Goal: Information Seeking & Learning: Learn about a topic

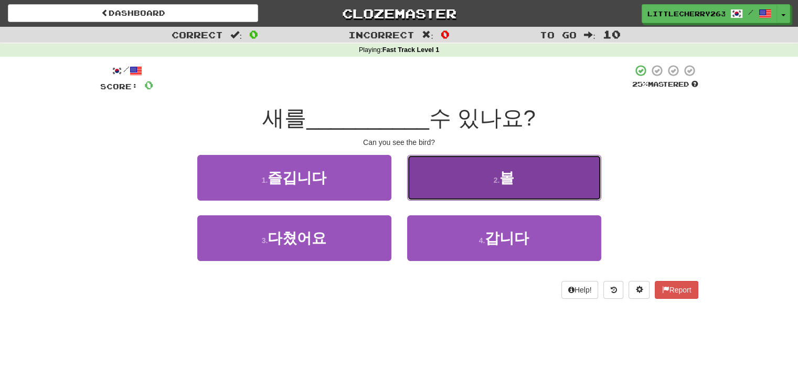
click at [503, 176] on span "볼" at bounding box center [507, 178] width 15 height 16
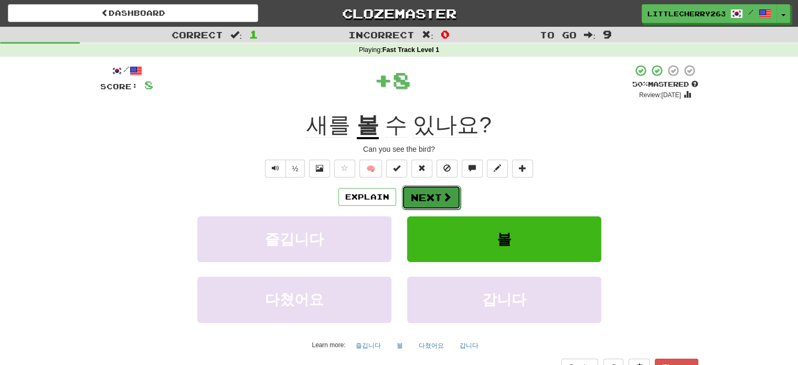
click at [427, 198] on button "Next" at bounding box center [431, 197] width 59 height 24
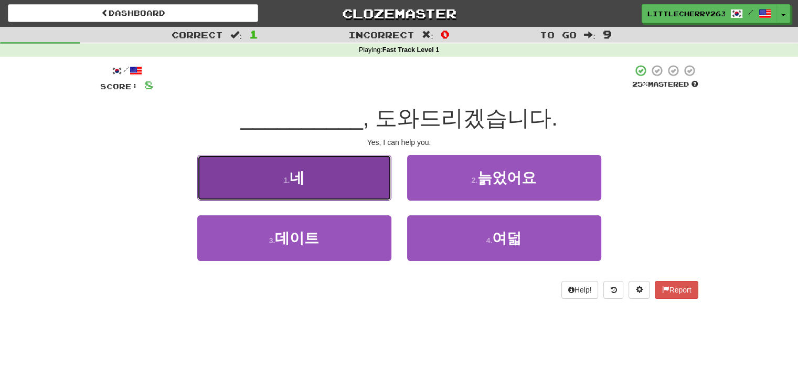
click at [338, 184] on button "1 . 네" at bounding box center [294, 178] width 194 height 46
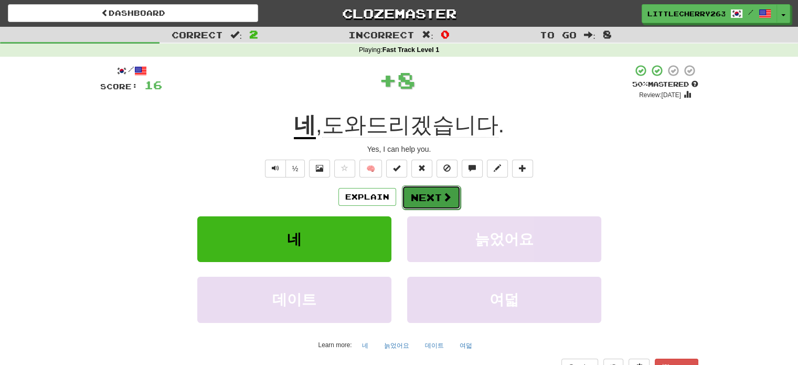
click at [419, 191] on button "Next" at bounding box center [431, 197] width 59 height 24
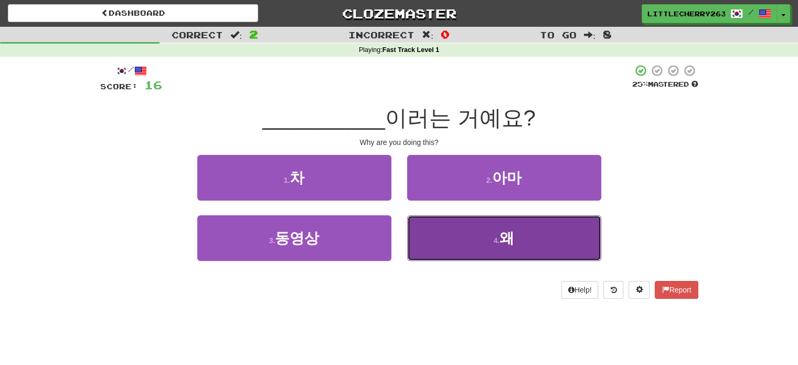
drag, startPoint x: 452, startPoint y: 227, endPoint x: 447, endPoint y: 217, distance: 10.8
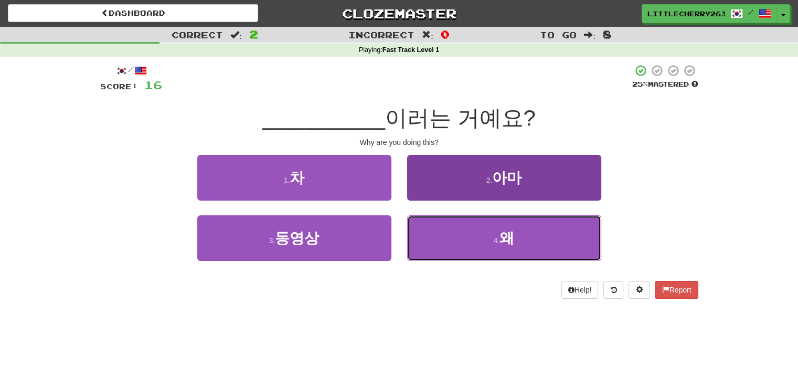
click at [451, 226] on button "4 . 왜" at bounding box center [504, 238] width 194 height 46
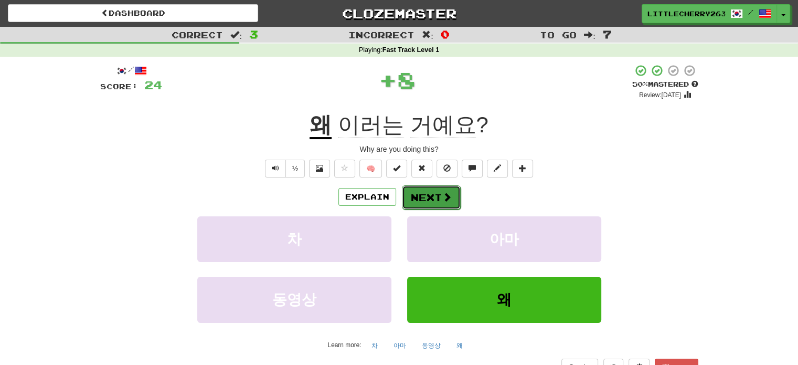
click at [420, 191] on button "Next" at bounding box center [431, 197] width 59 height 24
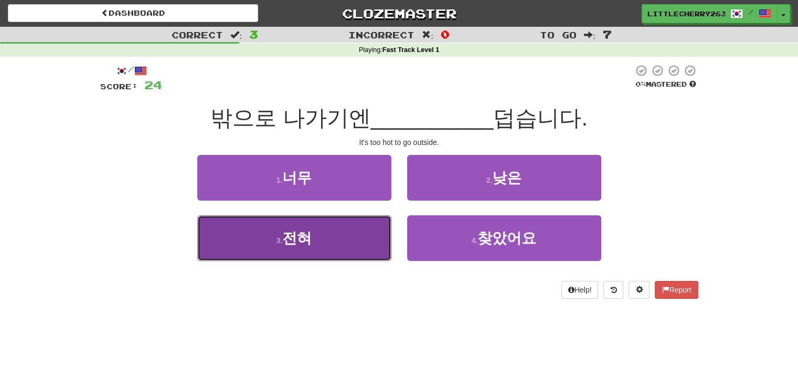
click at [327, 229] on button "3 . 전혀" at bounding box center [294, 238] width 194 height 46
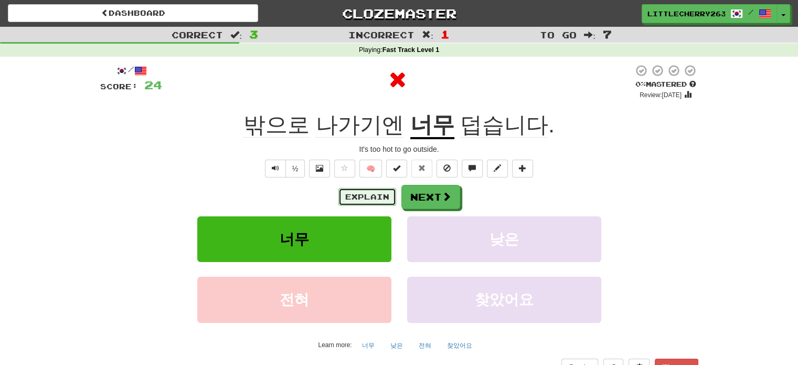
click at [376, 198] on button "Explain" at bounding box center [368, 197] width 58 height 18
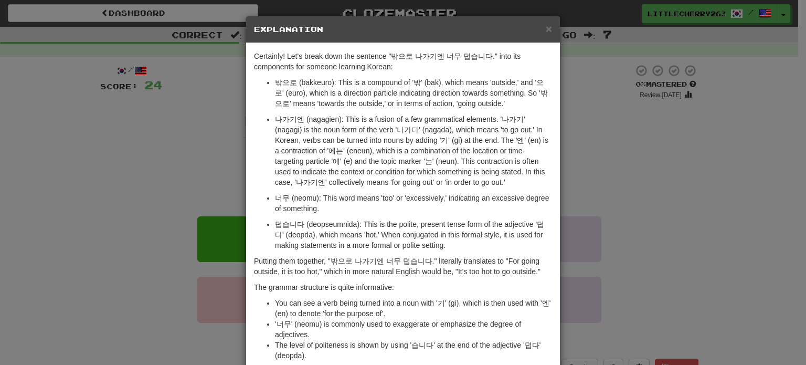
click at [552, 28] on div "× Explanation" at bounding box center [403, 29] width 314 height 27
click at [546, 28] on span "×" at bounding box center [549, 29] width 6 height 12
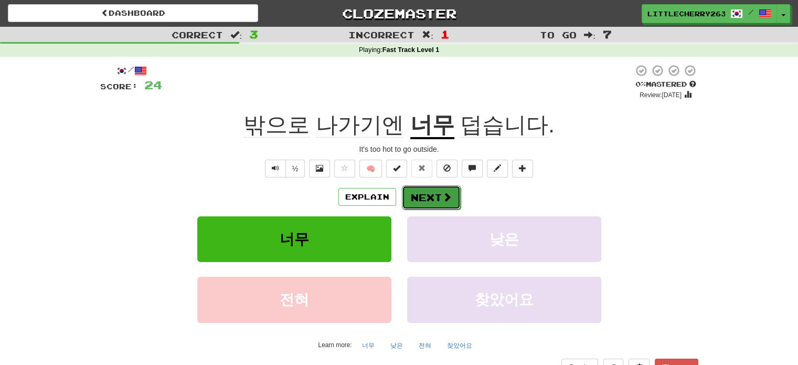
click at [439, 188] on button "Next" at bounding box center [431, 197] width 59 height 24
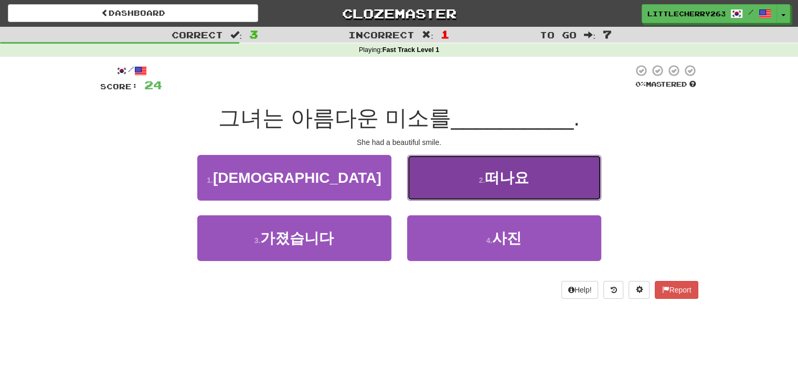
click at [436, 181] on button "2 . 떠나요" at bounding box center [504, 178] width 194 height 46
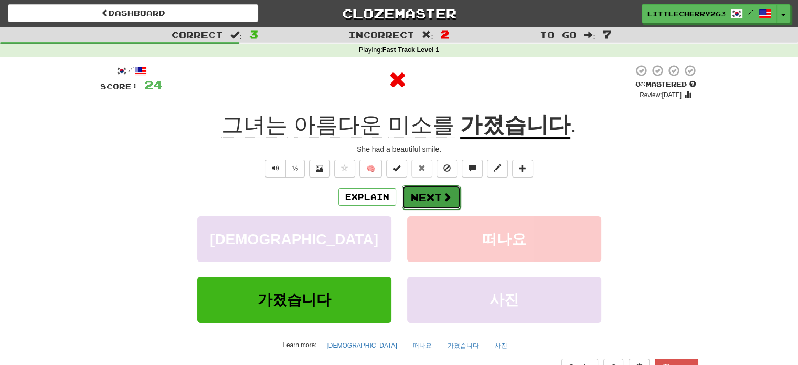
click at [422, 186] on button "Next" at bounding box center [431, 197] width 59 height 24
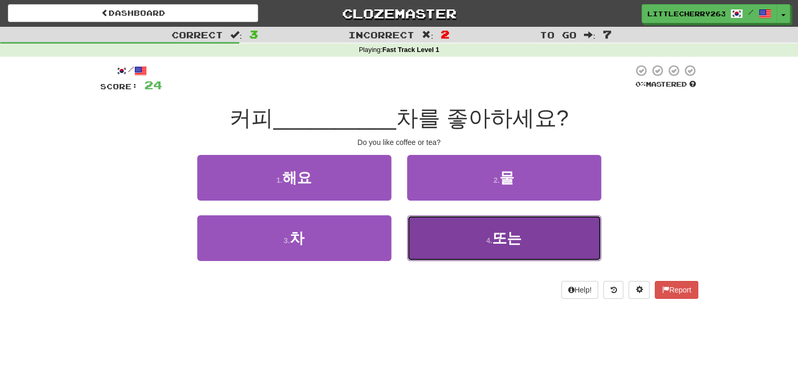
click at [468, 235] on button "4 . 또는" at bounding box center [504, 238] width 194 height 46
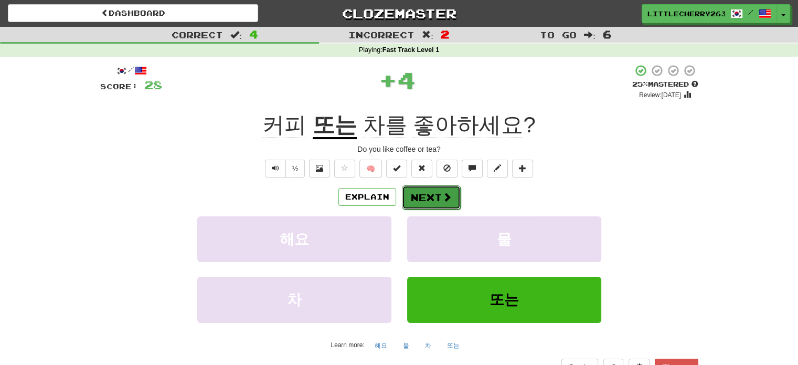
click at [439, 189] on button "Next" at bounding box center [431, 197] width 59 height 24
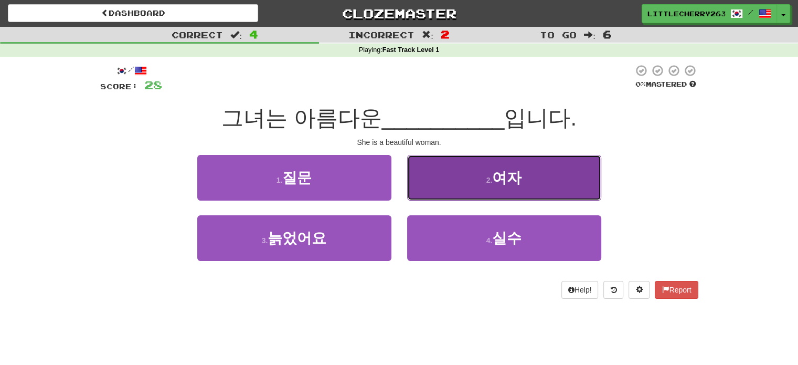
click at [485, 172] on button "2 . 여자" at bounding box center [504, 178] width 194 height 46
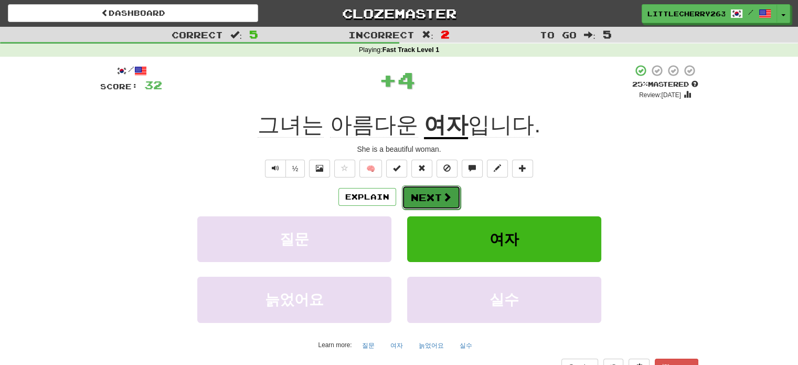
click at [439, 197] on button "Next" at bounding box center [431, 197] width 59 height 24
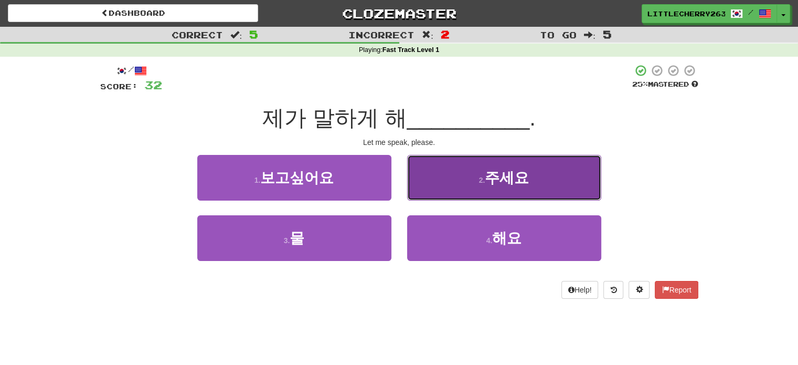
click at [489, 174] on span "주세요" at bounding box center [507, 178] width 44 height 16
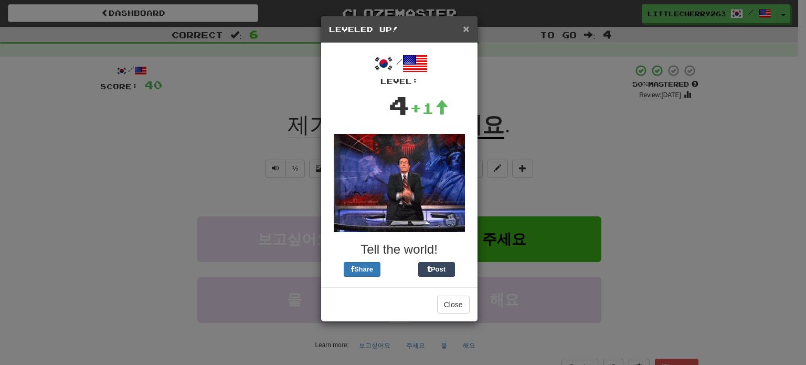
click at [467, 29] on span "×" at bounding box center [466, 29] width 6 height 12
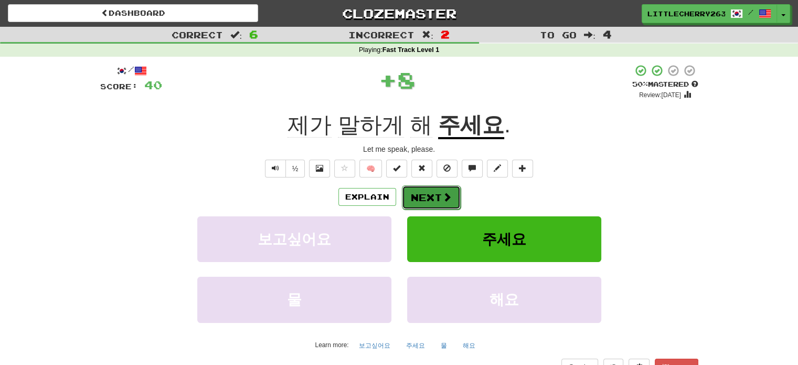
click at [427, 193] on button "Next" at bounding box center [431, 197] width 59 height 24
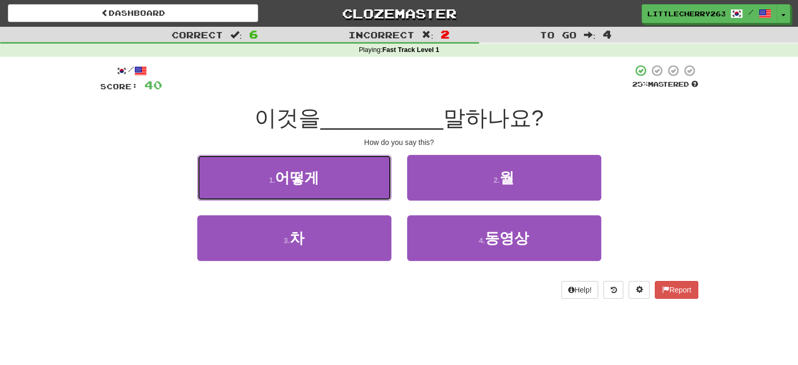
click at [326, 179] on button "1 . 어떻게" at bounding box center [294, 178] width 194 height 46
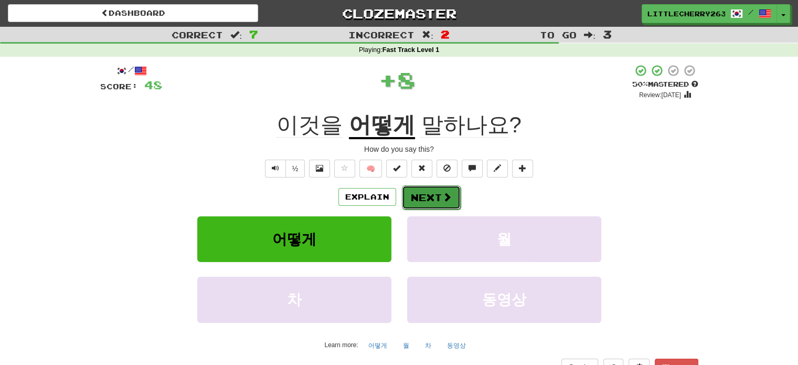
click at [428, 200] on button "Next" at bounding box center [431, 197] width 59 height 24
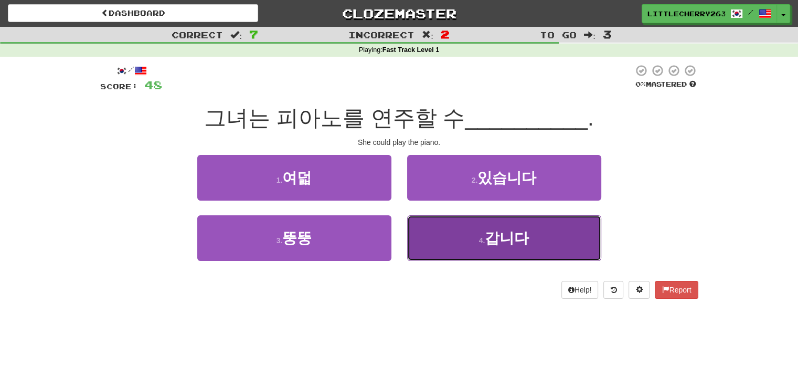
click at [470, 239] on button "4 . 갑니다" at bounding box center [504, 238] width 194 height 46
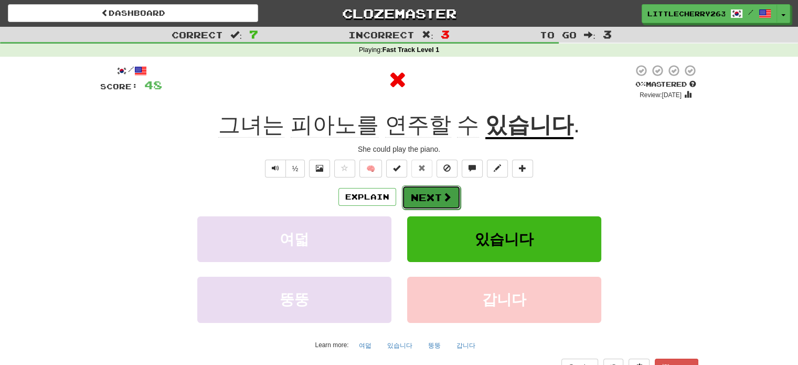
click at [442, 193] on span at bounding box center [446, 196] width 9 height 9
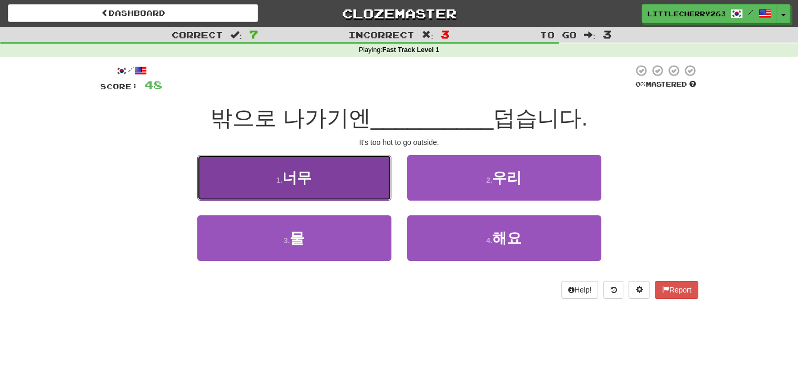
click at [319, 168] on button "1 . 너무" at bounding box center [294, 178] width 194 height 46
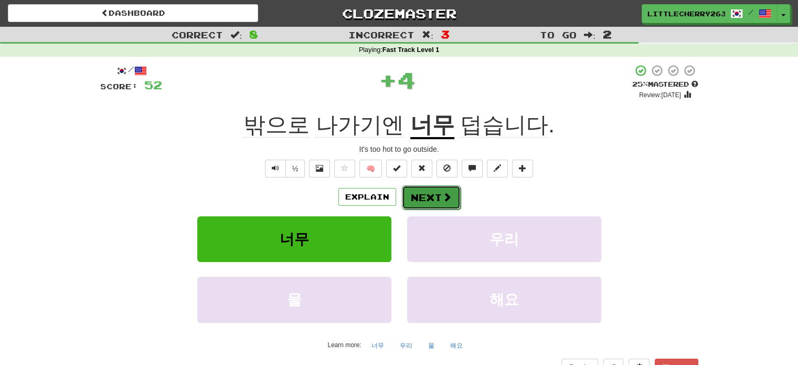
click at [443, 188] on button "Next" at bounding box center [431, 197] width 59 height 24
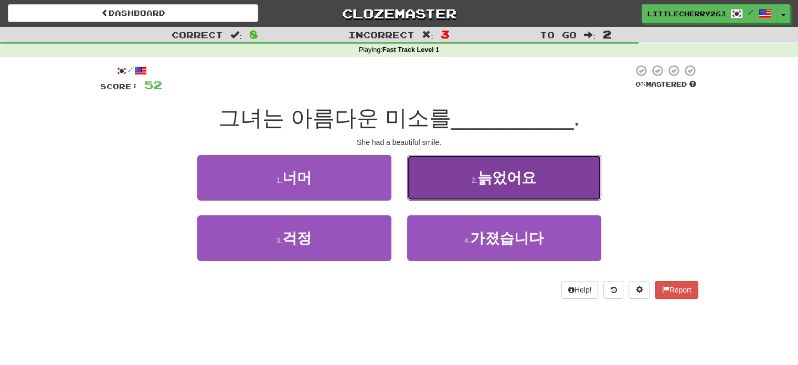
click at [485, 174] on span "늙었어요" at bounding box center [507, 178] width 59 height 16
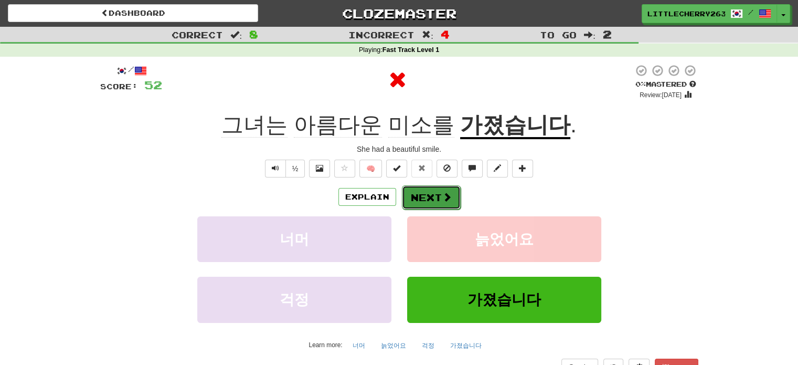
click at [412, 196] on button "Next" at bounding box center [431, 197] width 59 height 24
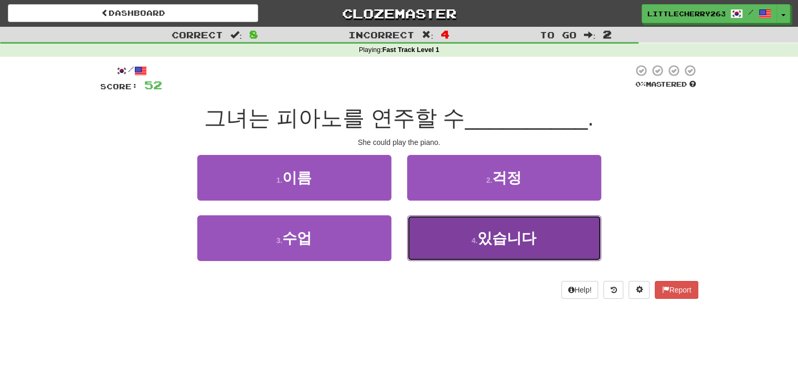
click at [445, 229] on button "4 . 있습니다" at bounding box center [504, 238] width 194 height 46
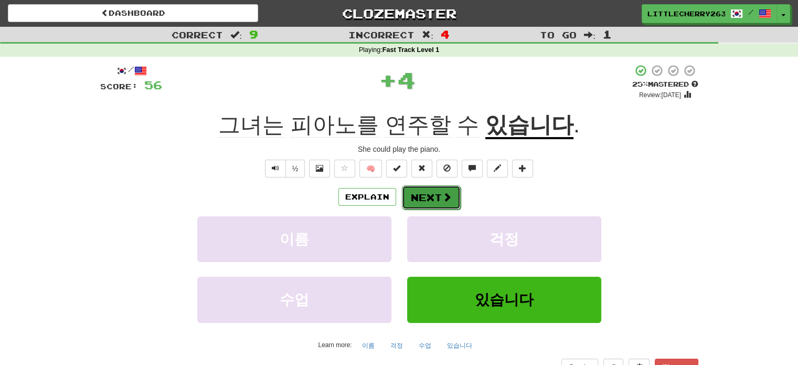
click at [433, 196] on button "Next" at bounding box center [431, 197] width 59 height 24
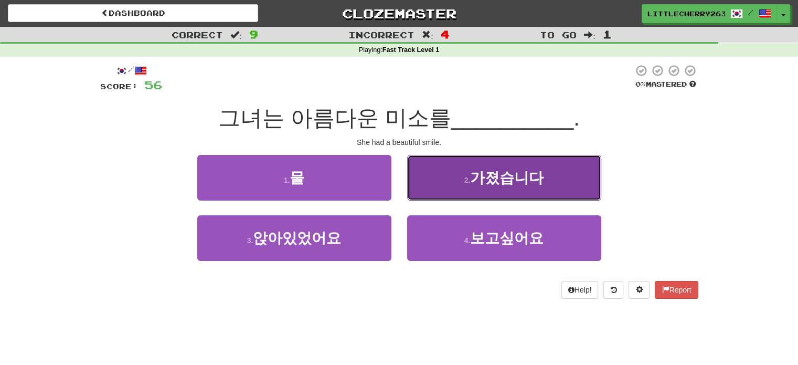
click at [463, 170] on button "2 . 가졌습니다" at bounding box center [504, 178] width 194 height 46
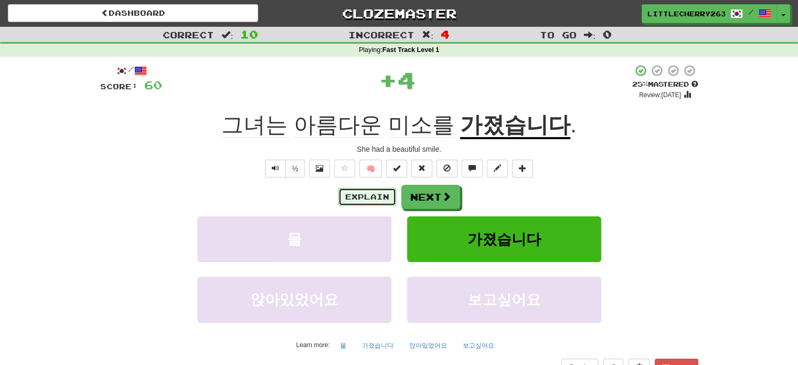
click at [373, 193] on button "Explain" at bounding box center [368, 197] width 58 height 18
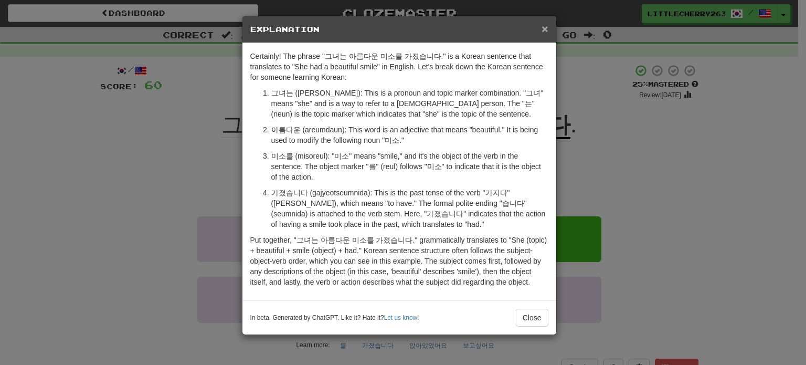
click at [543, 28] on span "×" at bounding box center [545, 29] width 6 height 12
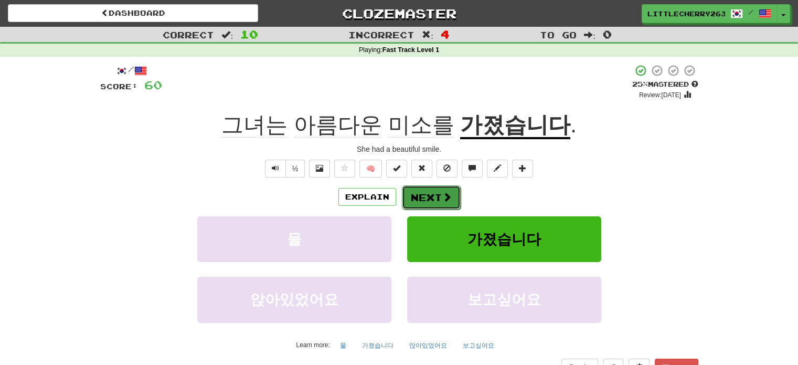
click at [443, 205] on button "Next" at bounding box center [431, 197] width 59 height 24
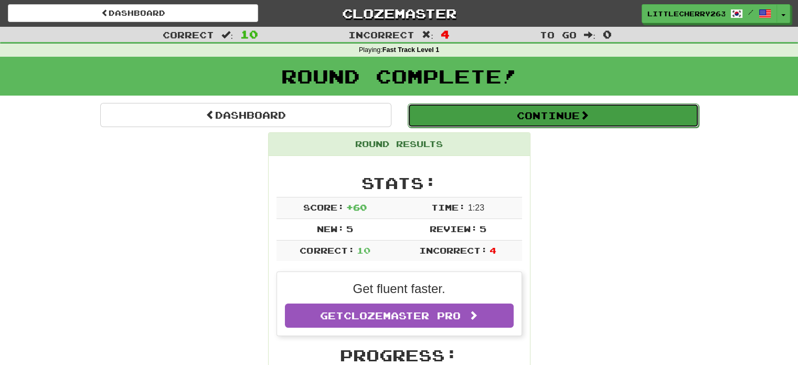
click at [580, 121] on button "Continue" at bounding box center [553, 115] width 291 height 24
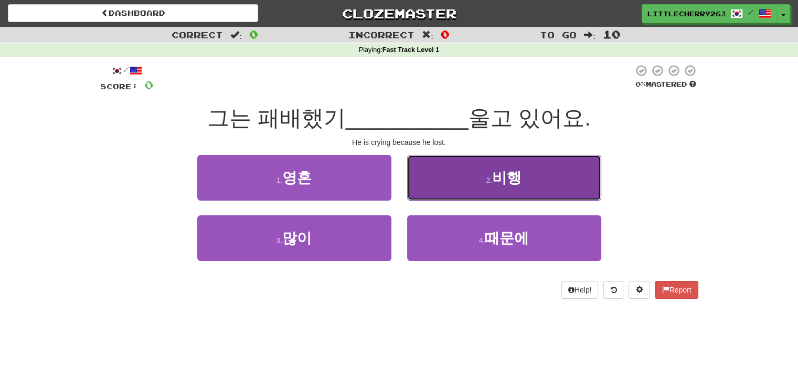
click at [548, 174] on button "2 . 비행" at bounding box center [504, 178] width 194 height 46
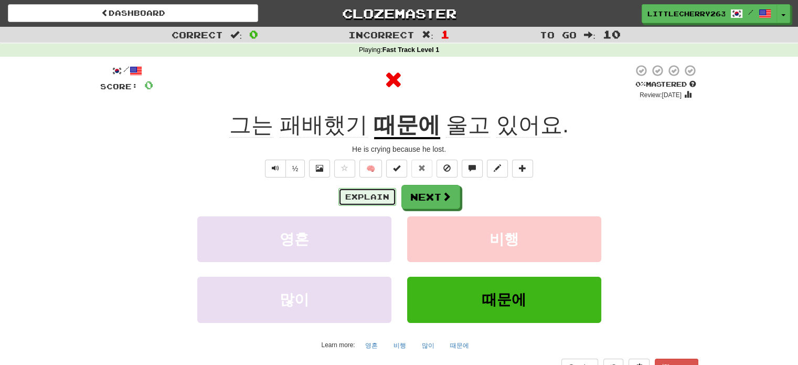
click at [363, 192] on button "Explain" at bounding box center [368, 197] width 58 height 18
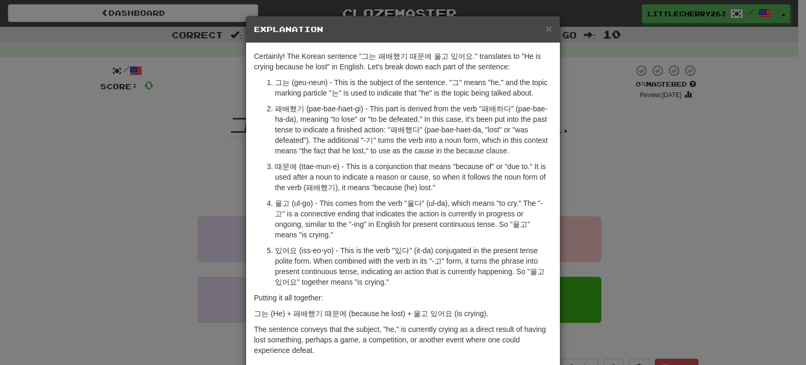
click at [210, 147] on div "× Explanation Certainly! The Korean sentence "그는 패배했기 때문에 울고 있어요." translates t…" at bounding box center [403, 182] width 806 height 365
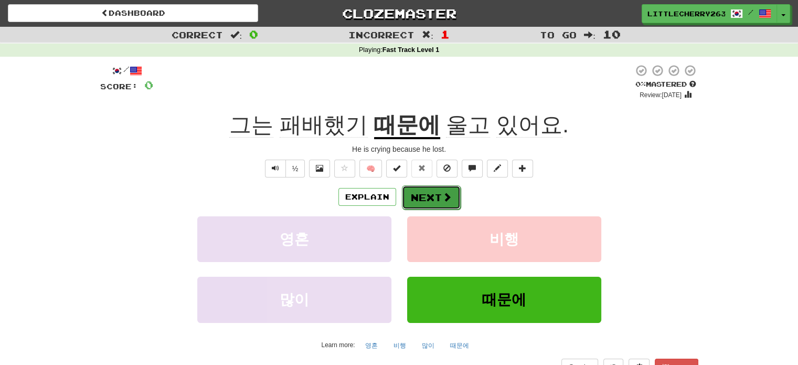
click at [426, 207] on button "Next" at bounding box center [431, 197] width 59 height 24
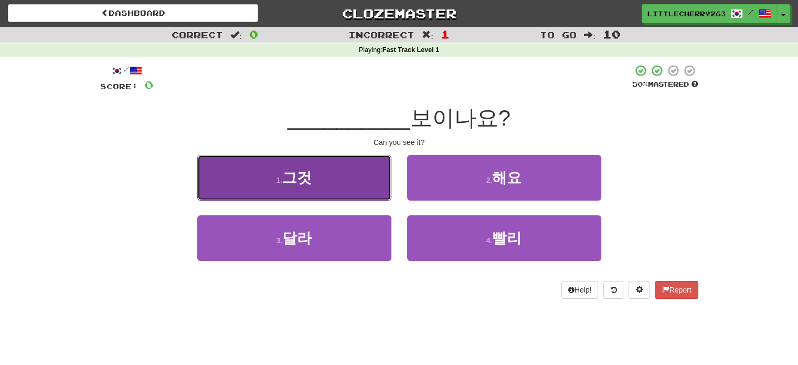
click at [342, 175] on button "1 . 그것" at bounding box center [294, 178] width 194 height 46
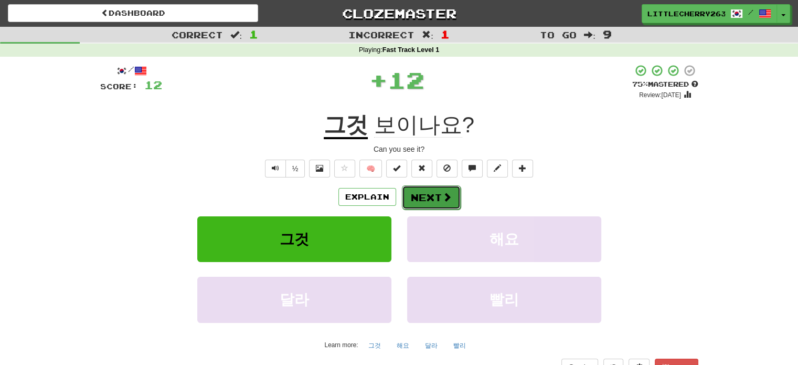
click at [430, 197] on button "Next" at bounding box center [431, 197] width 59 height 24
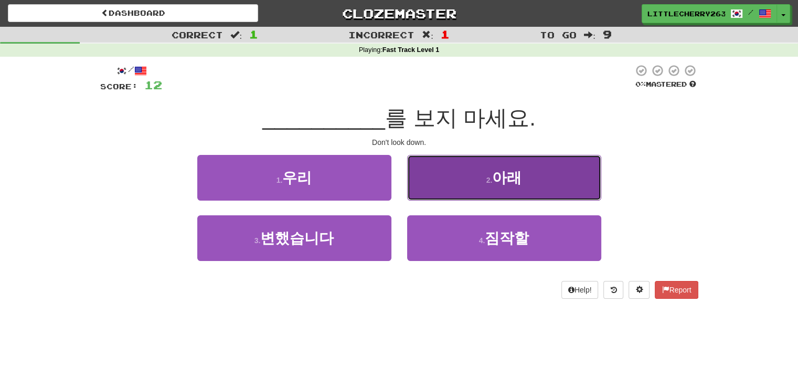
click at [527, 184] on button "2 . 아래" at bounding box center [504, 178] width 194 height 46
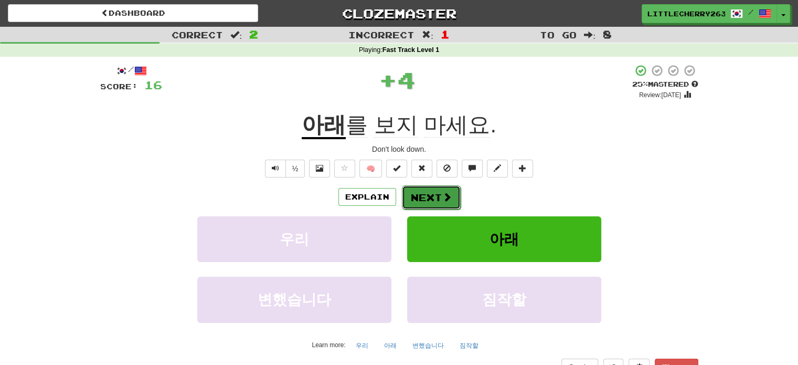
click at [417, 191] on button "Next" at bounding box center [431, 197] width 59 height 24
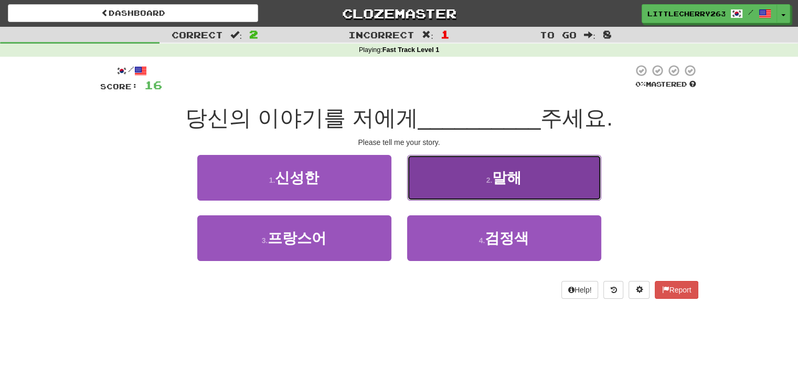
click at [532, 179] on button "2 . [GEOGRAPHIC_DATA]" at bounding box center [504, 178] width 194 height 46
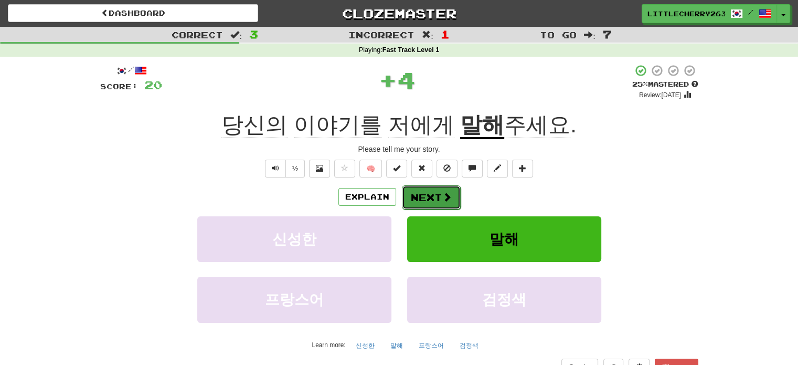
click at [436, 199] on button "Next" at bounding box center [431, 197] width 59 height 24
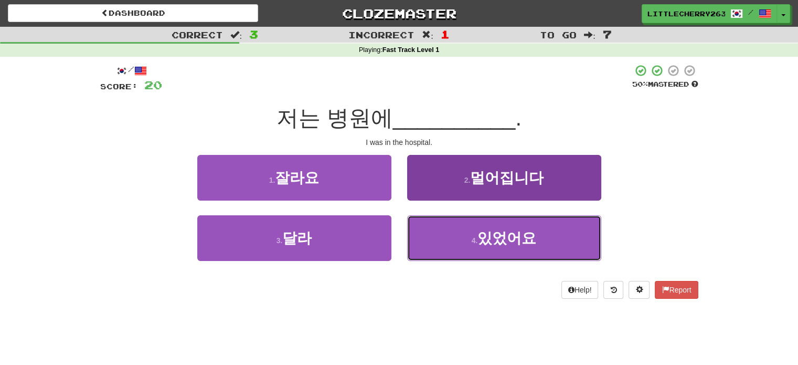
click at [514, 239] on span "있었어요" at bounding box center [507, 238] width 59 height 16
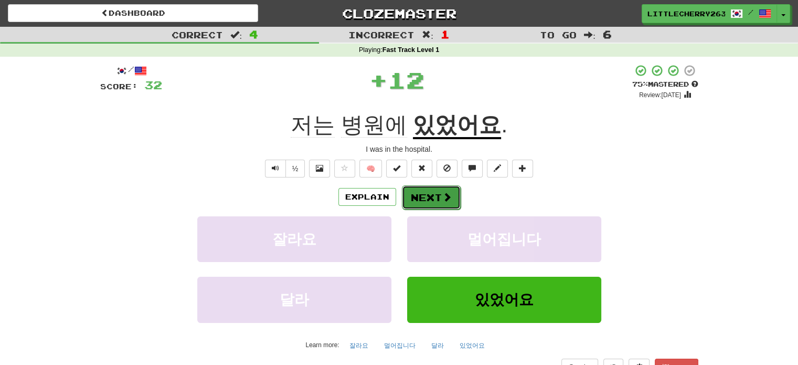
click at [404, 188] on button "Next" at bounding box center [431, 197] width 59 height 24
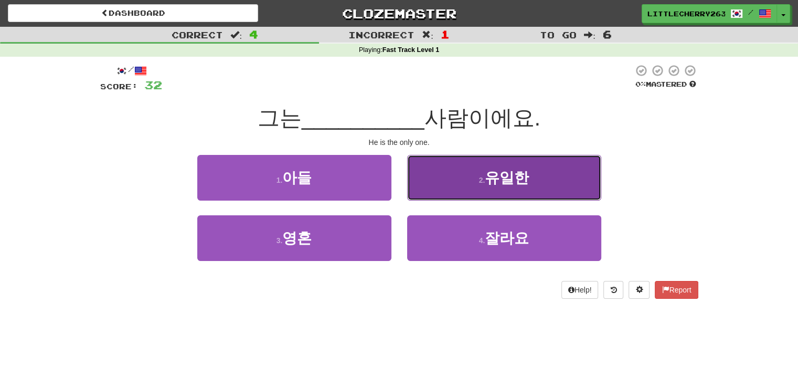
click at [519, 178] on span "유일한" at bounding box center [507, 178] width 44 height 16
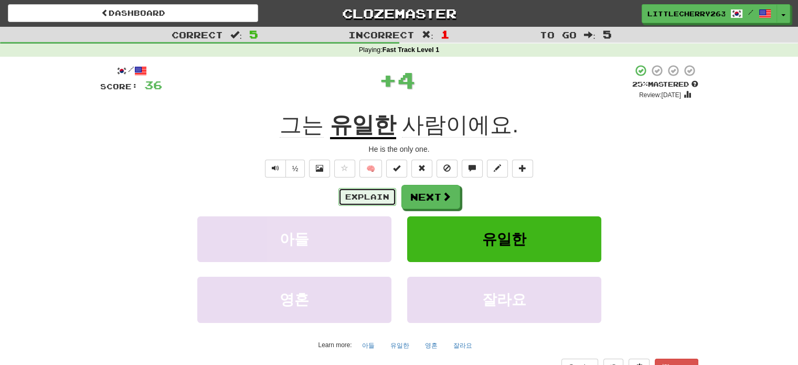
click at [346, 203] on button "Explain" at bounding box center [368, 197] width 58 height 18
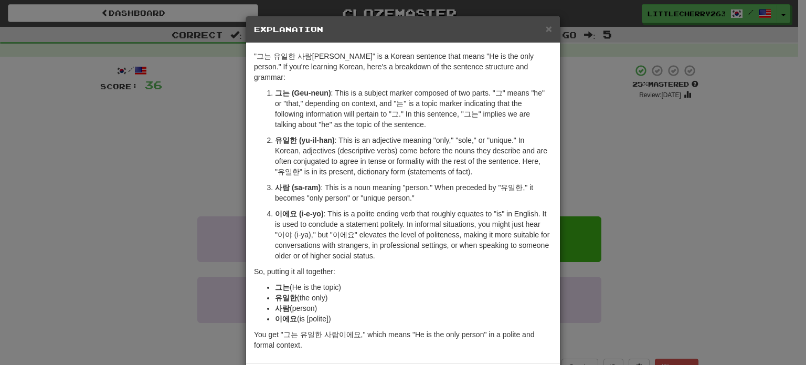
click at [540, 26] on h5 "Explanation" at bounding box center [403, 29] width 298 height 10
click at [546, 25] on span "×" at bounding box center [549, 29] width 6 height 12
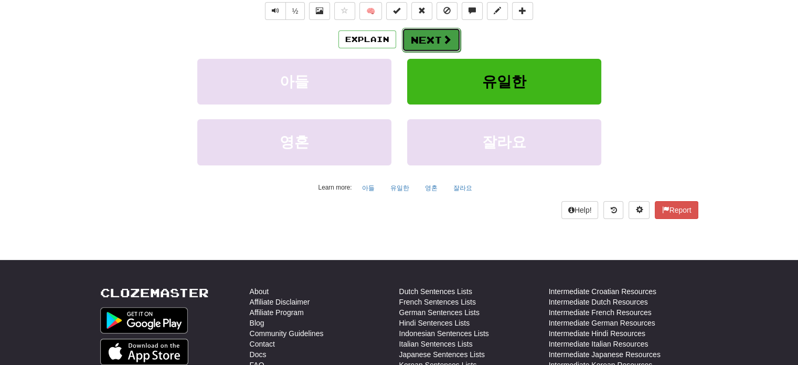
click at [440, 37] on button "Next" at bounding box center [431, 40] width 59 height 24
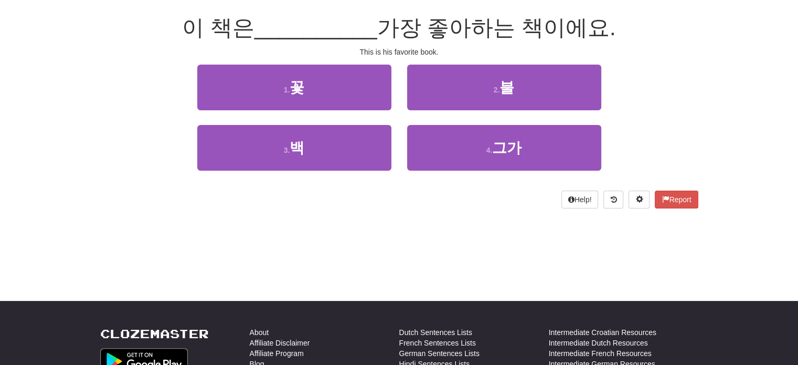
scroll to position [46, 0]
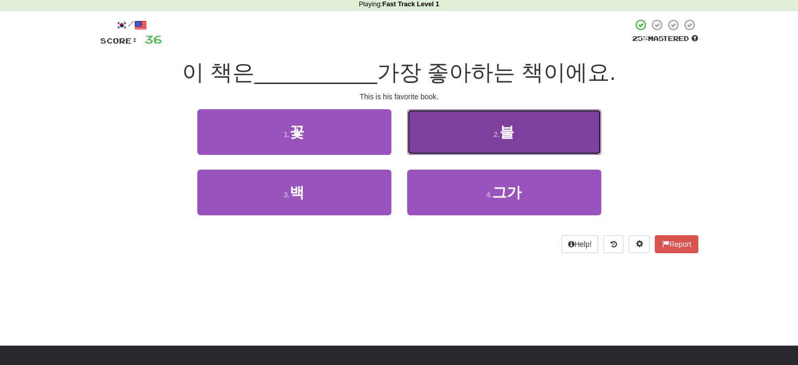
click at [527, 129] on button "2 . 불" at bounding box center [504, 132] width 194 height 46
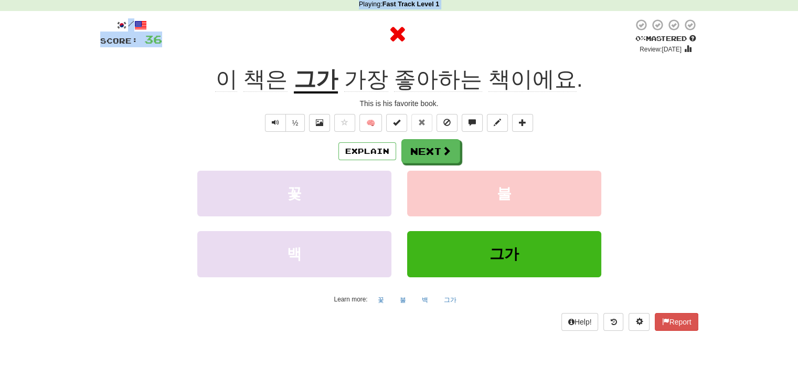
drag, startPoint x: 743, startPoint y: -64, endPoint x: 803, endPoint y: -64, distance: 59.8
click at [798, 0] on html "Dashboard Clozemaster LittleCherry2636 / Toggle Dropdown Dashboard Leaderboard …" at bounding box center [399, 336] width 798 height 764
